Goal: Find specific page/section: Find specific page/section

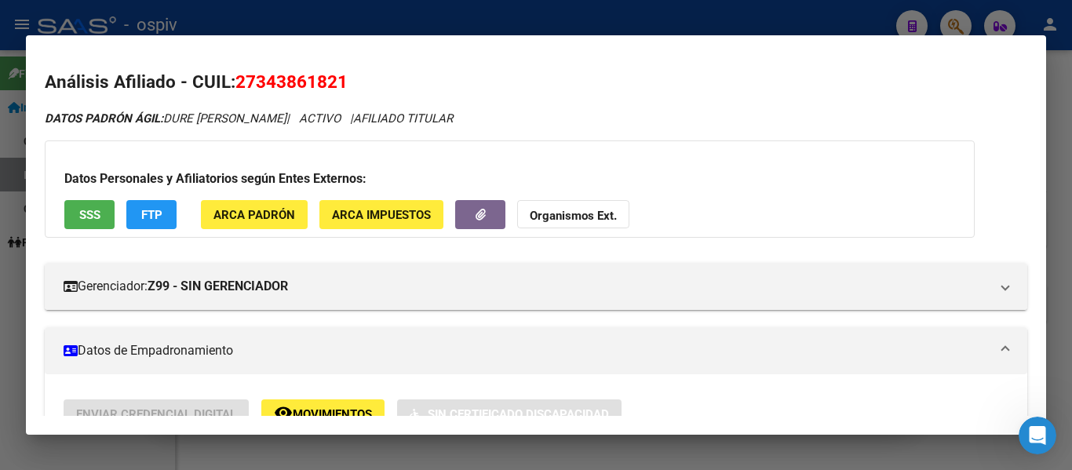
click at [308, 16] on div at bounding box center [536, 235] width 1072 height 470
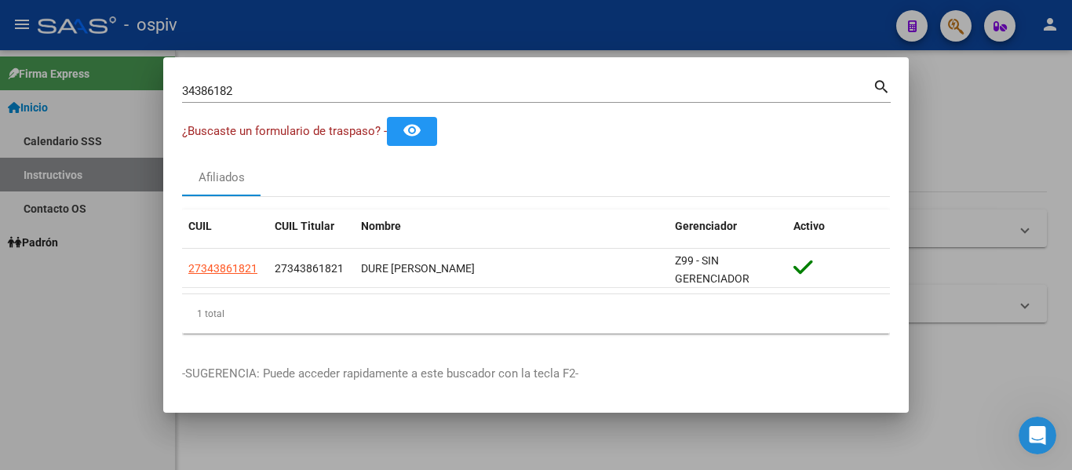
drag, startPoint x: 281, startPoint y: 104, endPoint x: 272, endPoint y: 100, distance: 9.5
click at [275, 102] on div "34386182 Buscar (apellido, dni, [PERSON_NAME], [PERSON_NAME], cuit, obra social…" at bounding box center [536, 97] width 709 height 42
click at [274, 97] on input "34386182" at bounding box center [527, 91] width 691 height 14
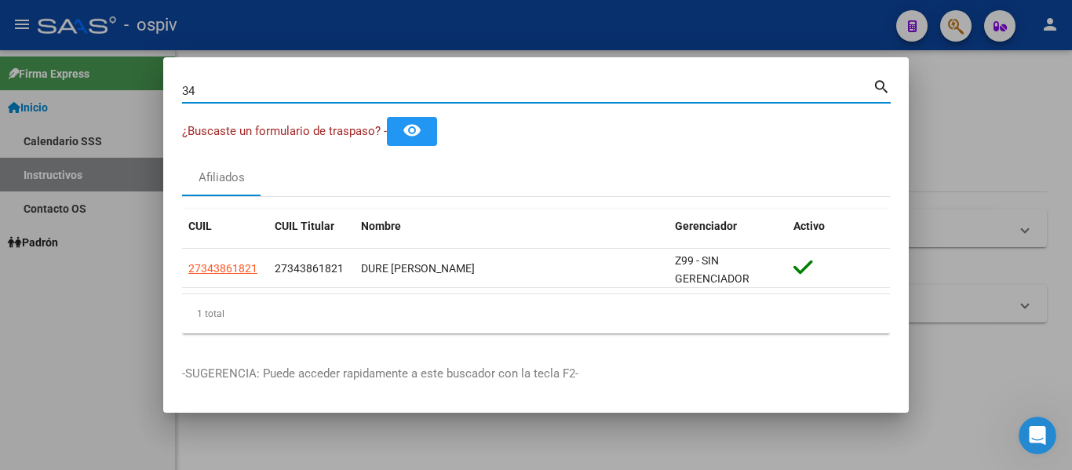
type input "3"
type input "21029522"
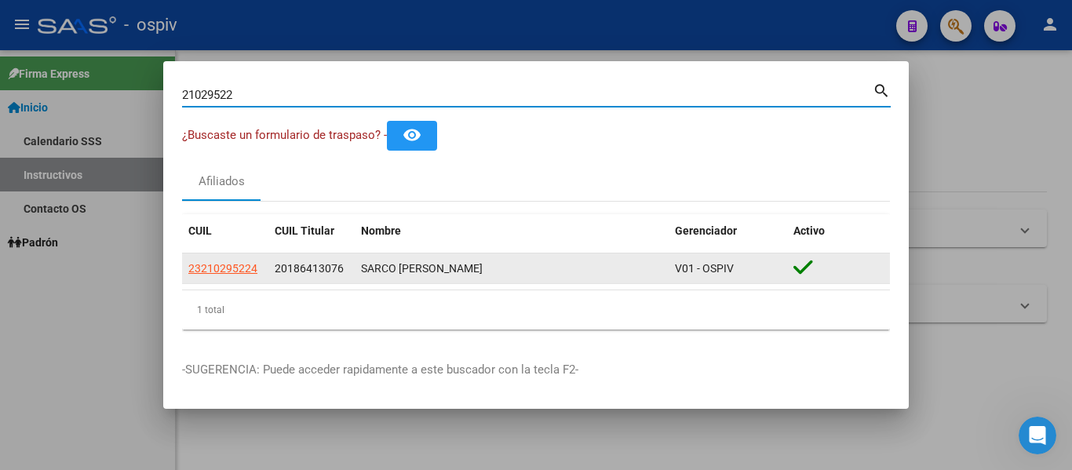
click at [234, 273] on span "23210295224" at bounding box center [222, 268] width 69 height 13
type textarea "23210295224"
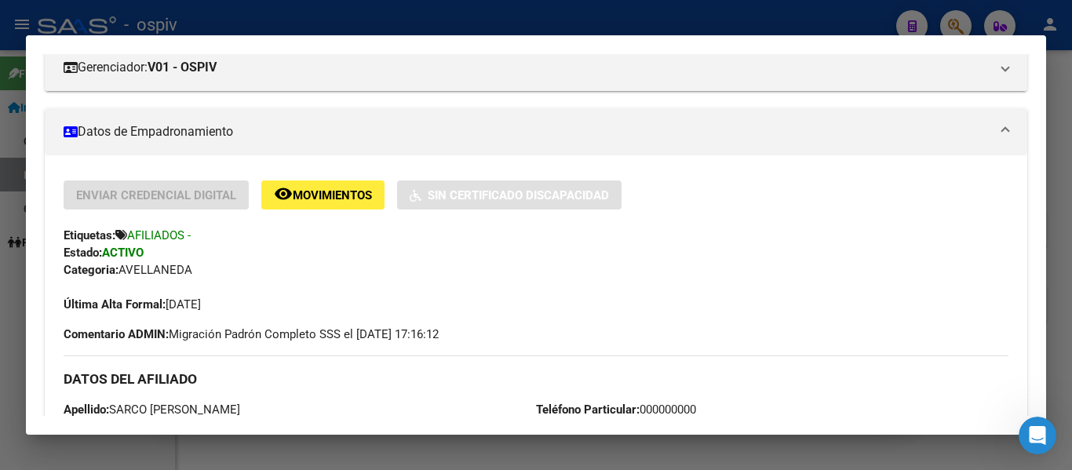
scroll to position [314, 0]
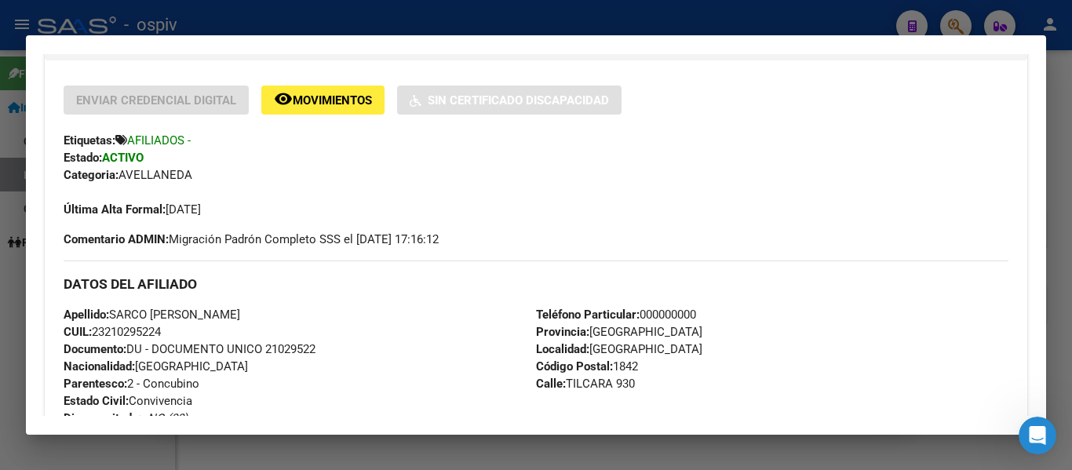
click at [336, 13] on div at bounding box center [536, 235] width 1072 height 470
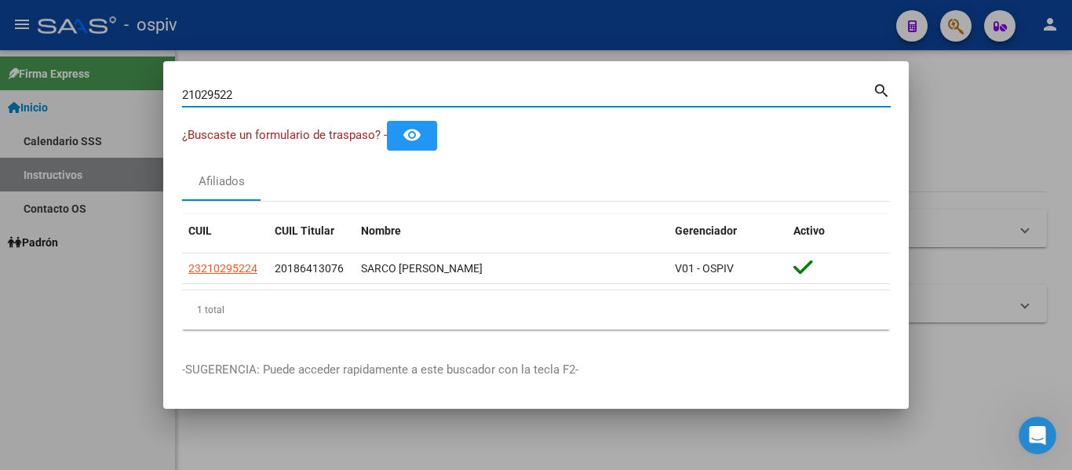
click at [287, 100] on input "21029522" at bounding box center [527, 95] width 691 height 14
type input "2"
type input "18641307"
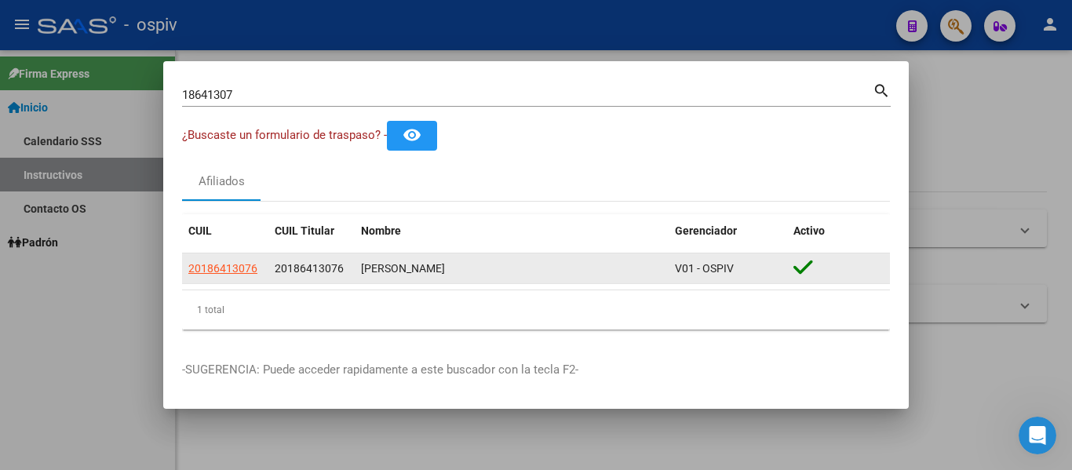
click at [227, 260] on app-link-go-to "20186413076" at bounding box center [222, 269] width 69 height 18
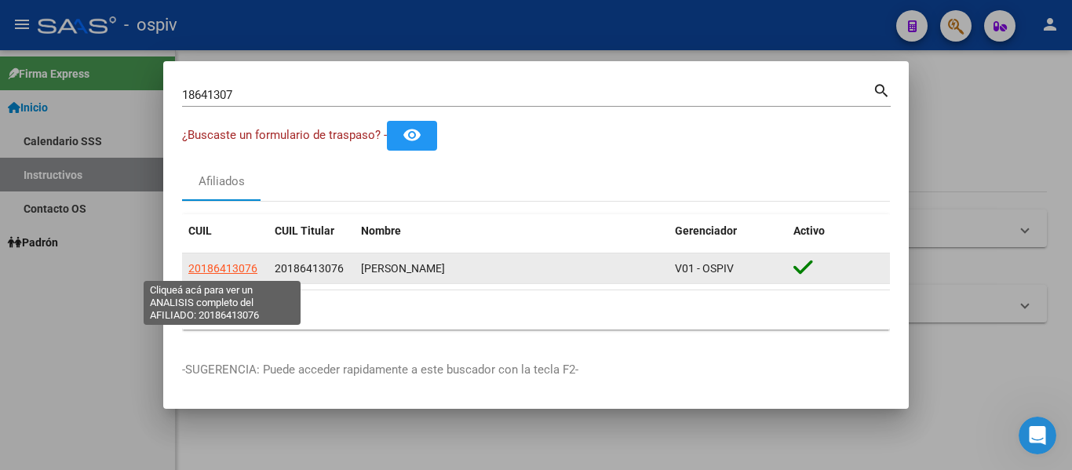
click at [227, 263] on span "20186413076" at bounding box center [222, 268] width 69 height 13
type textarea "20186413076"
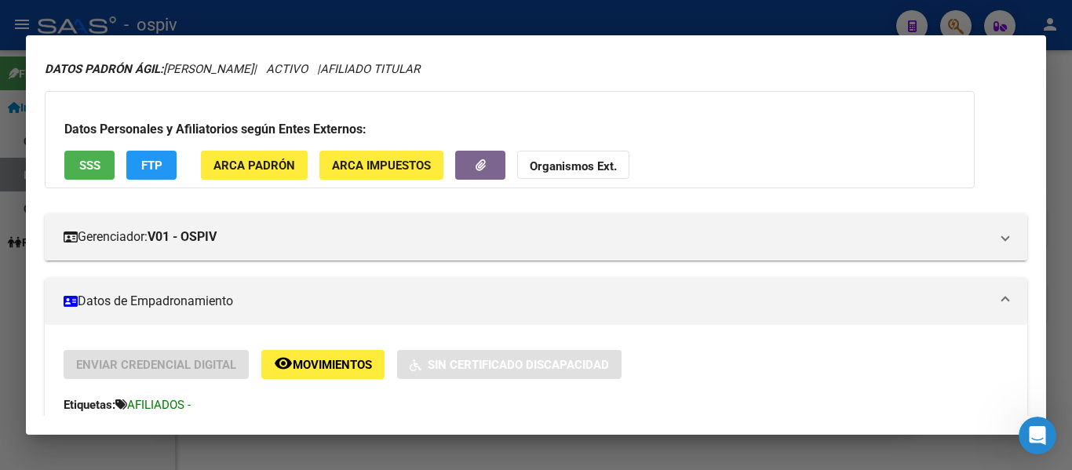
scroll to position [236, 0]
